Goal: Task Accomplishment & Management: Manage account settings

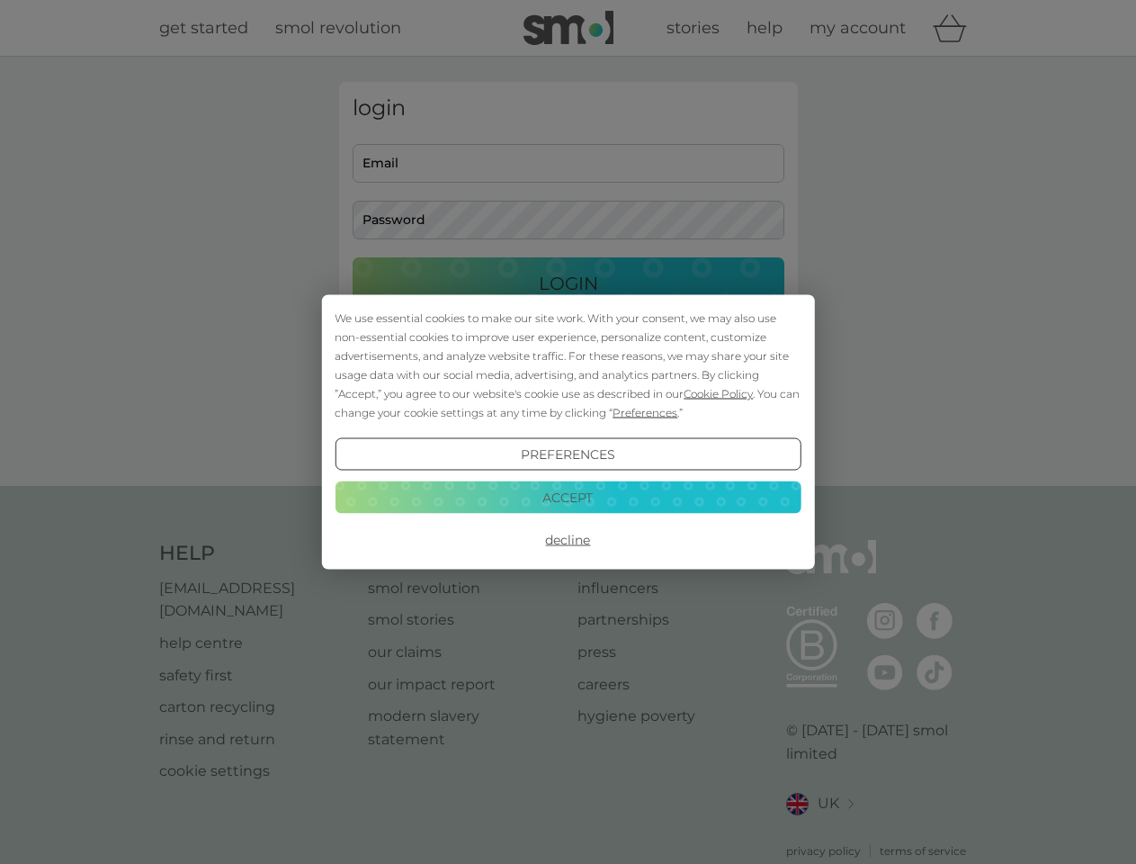
click at [719, 393] on span "Cookie Policy" at bounding box center [718, 393] width 69 height 13
click at [643, 412] on div "login Email Password Login ● ● ● ● ● ● ● ● ● ● ● ● ● ● ● ● ● ● ● ● ● ● ● ● ● ● …" at bounding box center [568, 271] width 459 height 379
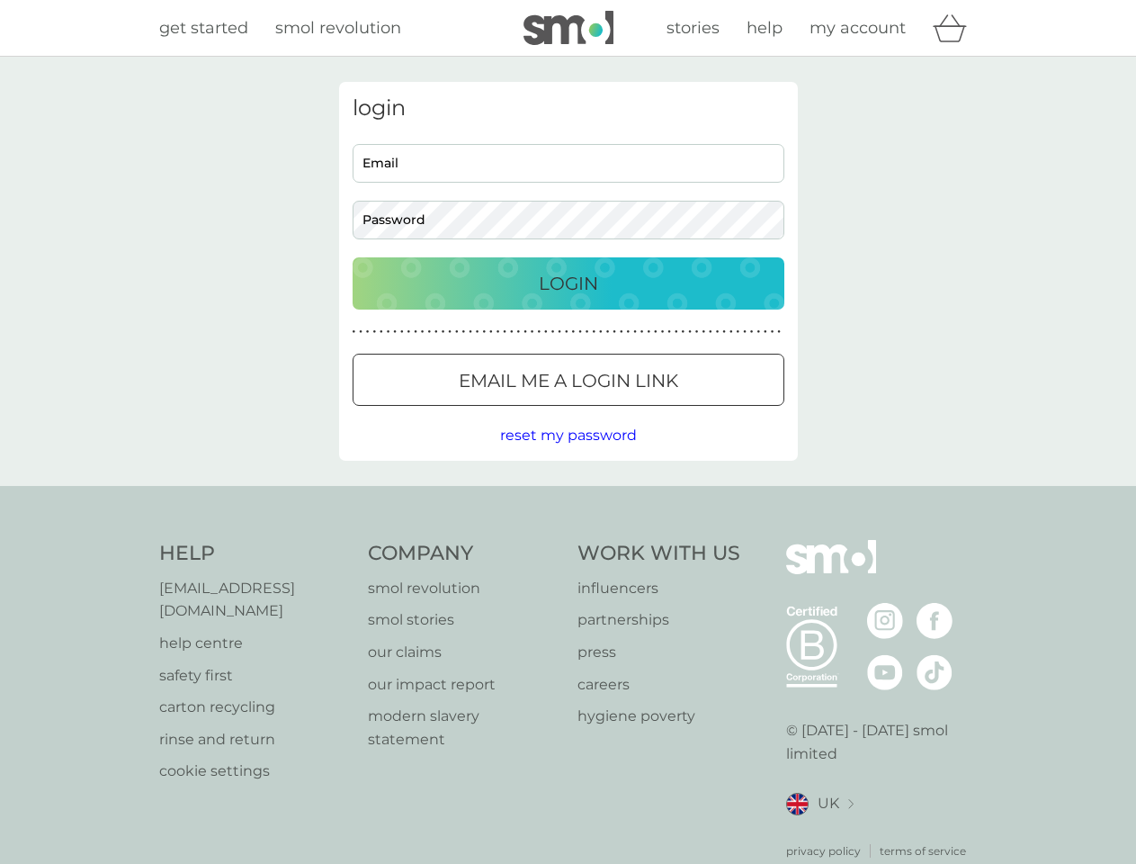
click at [568, 454] on div "login Email Password Login ● ● ● ● ● ● ● ● ● ● ● ● ● ● ● ● ● ● ● ● ● ● ● ● ● ● …" at bounding box center [568, 271] width 459 height 379
click at [568, 540] on div "Help [EMAIL_ADDRESS][DOMAIN_NAME] help centre safety first carton recycling rin…" at bounding box center [568, 699] width 819 height 319
click at [568, 497] on div "Help [EMAIL_ADDRESS][DOMAIN_NAME] help centre safety first carton recycling rin…" at bounding box center [568, 699] width 1136 height 427
